Goal: Find specific page/section: Find specific page/section

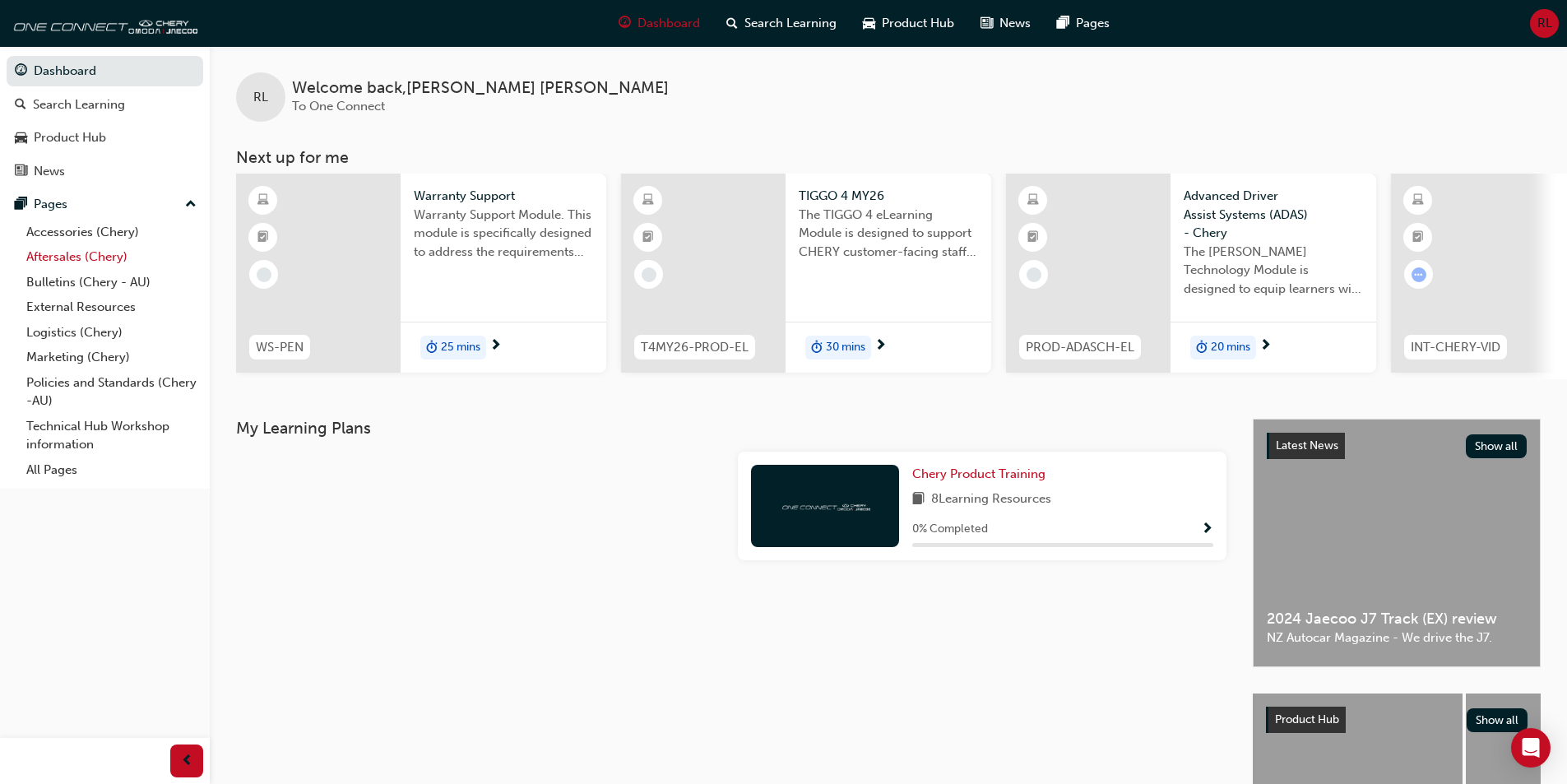
click at [65, 255] on link "Aftersales (Chery)" at bounding box center [111, 256] width 184 height 25
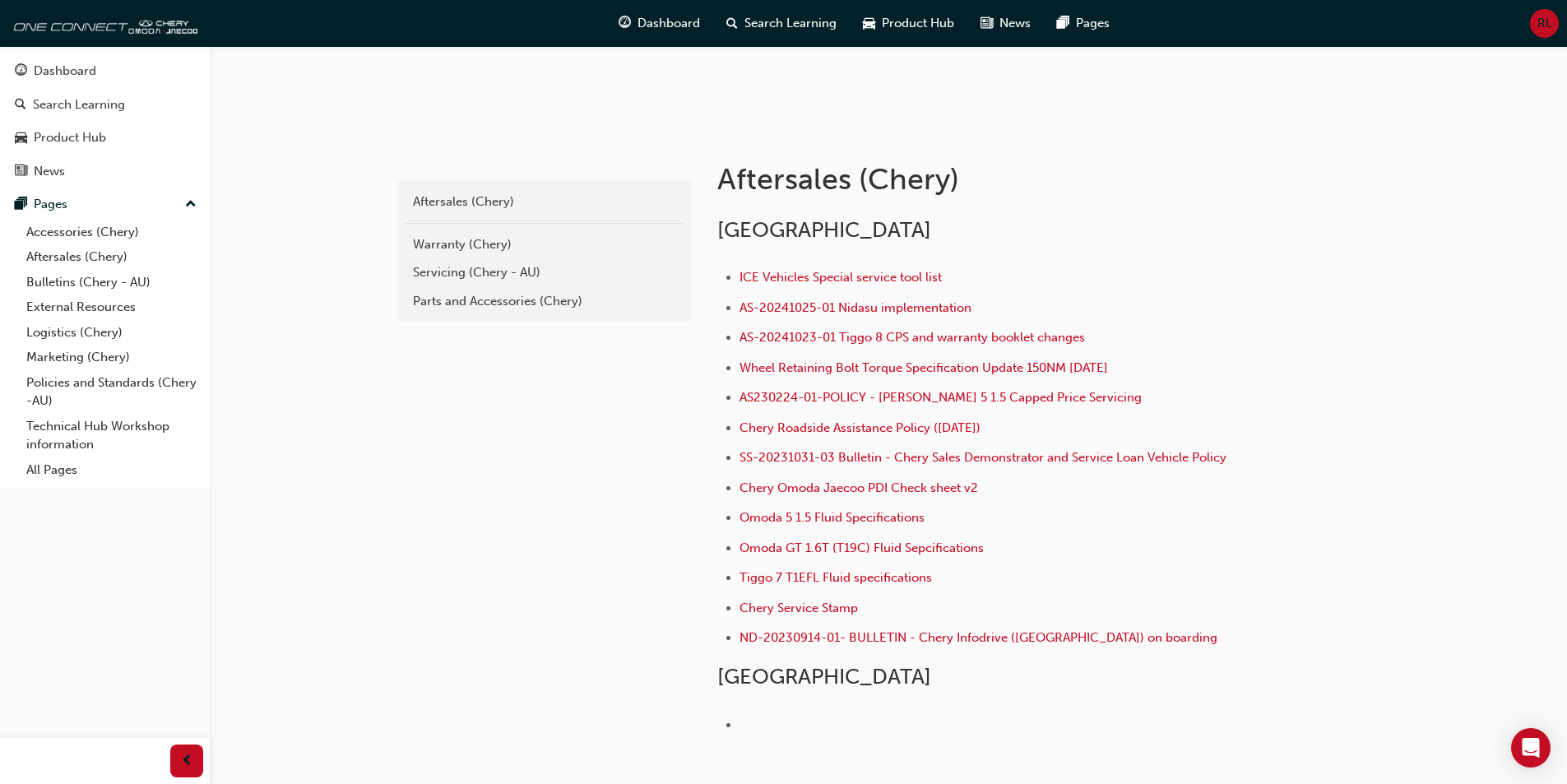
scroll to position [376, 0]
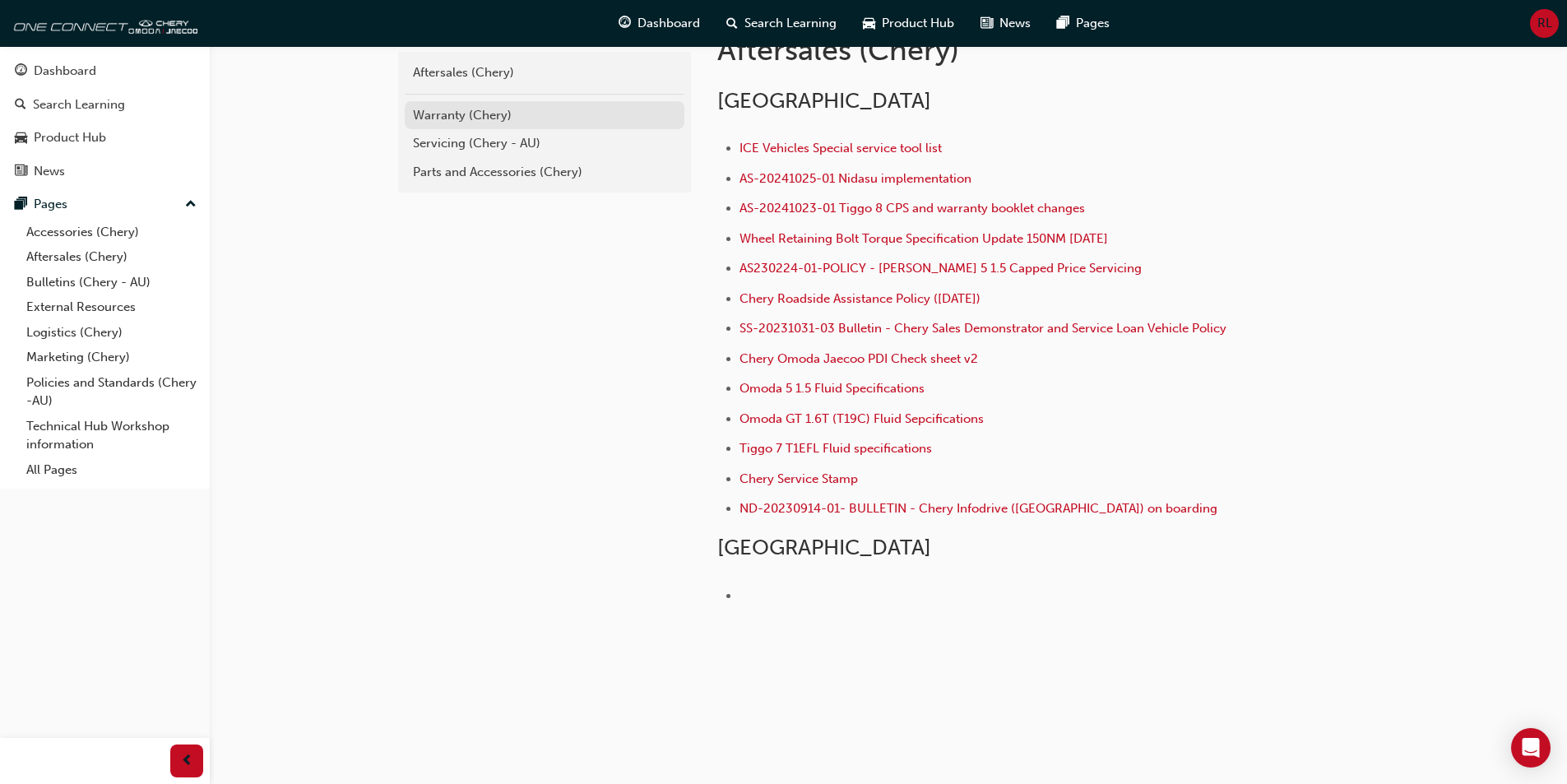
click at [452, 117] on div "Warranty (Chery)" at bounding box center [545, 115] width 264 height 19
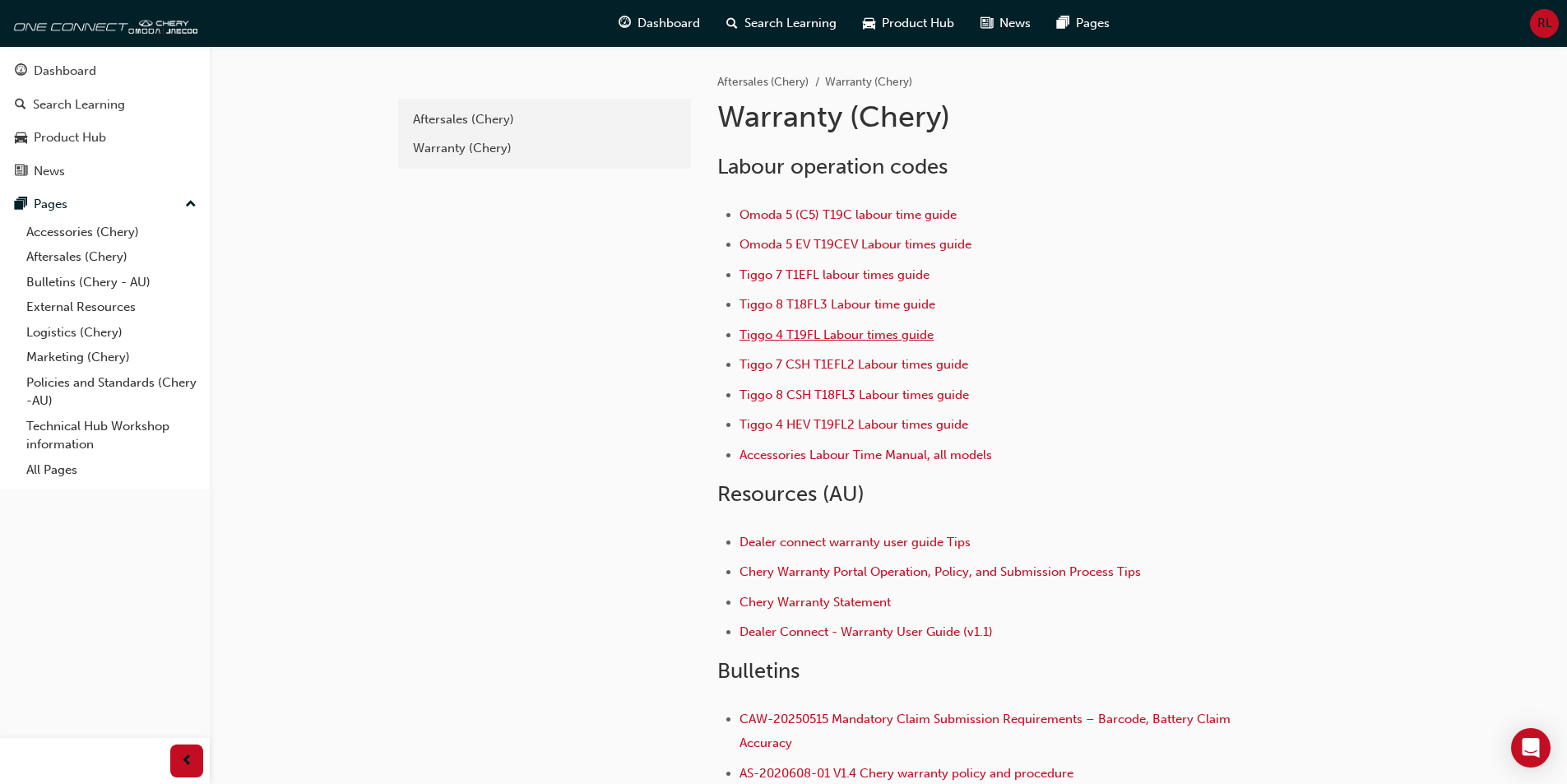
click at [820, 335] on span "Tiggo 4 T19FL Labour times guide" at bounding box center [836, 335] width 194 height 15
